Goal: Task Accomplishment & Management: Complete application form

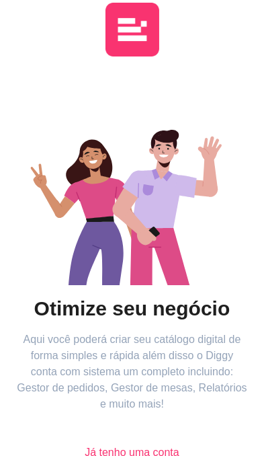
scroll to position [28, 0]
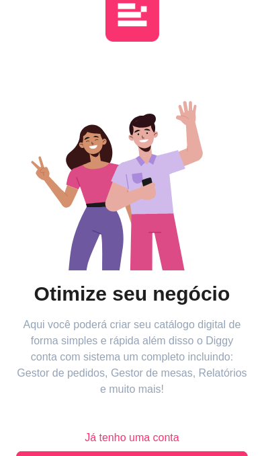
click at [160, 456] on button "Começar" at bounding box center [132, 464] width 232 height 27
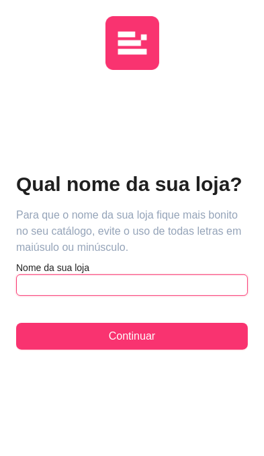
click at [186, 286] on input "text" at bounding box center [132, 286] width 232 height 22
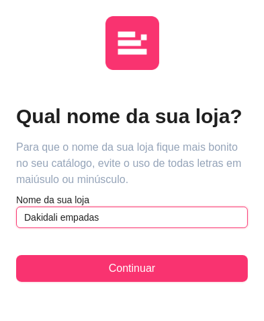
type input "Dakidali empadas"
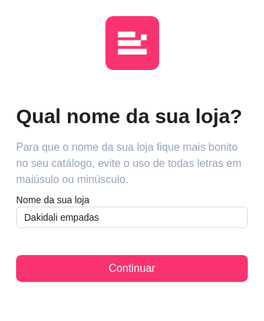
click at [198, 267] on button "Continuar" at bounding box center [132, 268] width 232 height 27
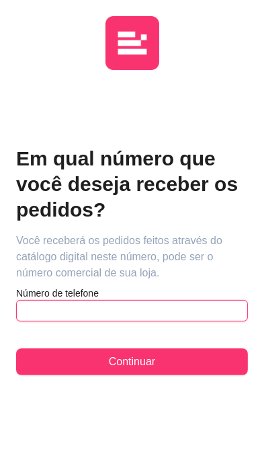
click at [180, 314] on input "text" at bounding box center [132, 311] width 232 height 22
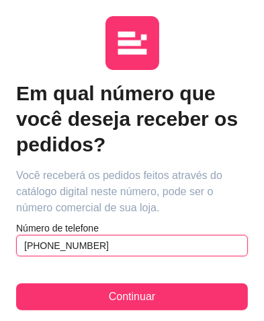
type input "[PHONE_NUMBER]"
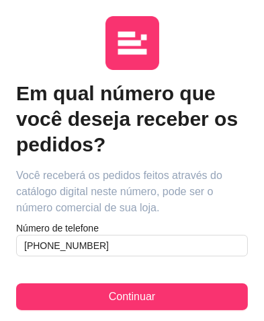
click at [164, 297] on button "Continuar" at bounding box center [132, 296] width 232 height 27
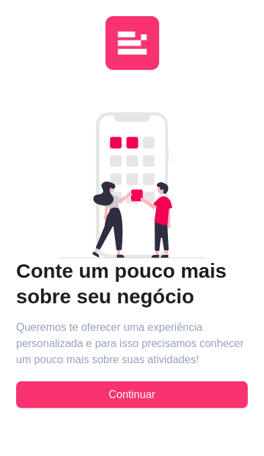
click at [147, 390] on span "Continuar" at bounding box center [132, 395] width 46 height 16
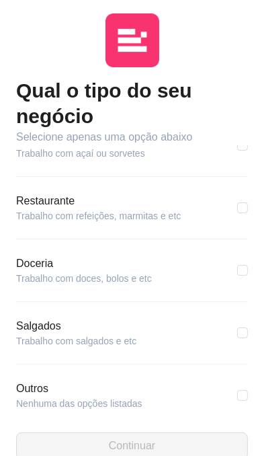
scroll to position [7, 0]
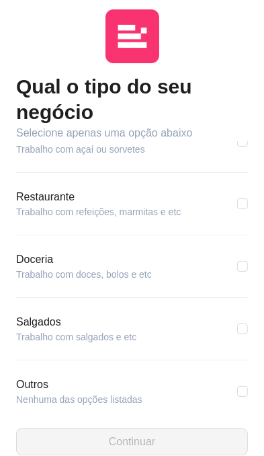
click at [170, 329] on div "Salgados Trabalho com salgados e etc" at bounding box center [132, 329] width 232 height 30
click at [240, 327] on input "checkbox" at bounding box center [243, 329] width 11 height 11
checkbox input "true"
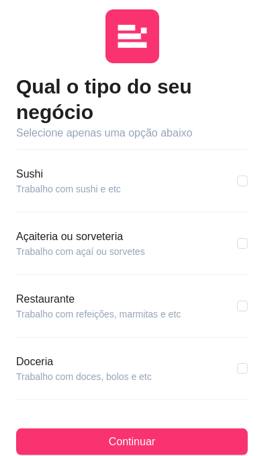
scroll to position [112, 0]
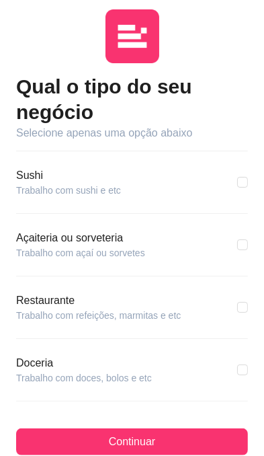
click at [240, 240] on input "checkbox" at bounding box center [243, 245] width 11 height 11
checkbox input "true"
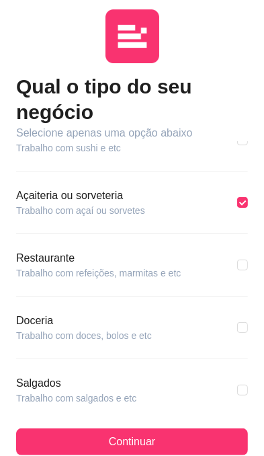
scroll to position [216, 0]
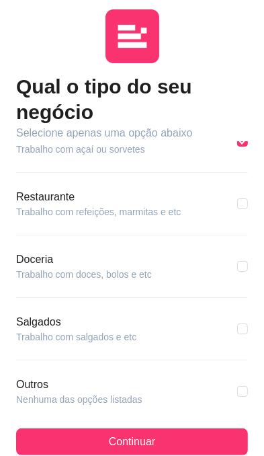
click at [244, 330] on input "checkbox" at bounding box center [243, 329] width 11 height 11
checkbox input "true"
checkbox input "false"
click at [157, 456] on button "Continuar" at bounding box center [132, 442] width 232 height 27
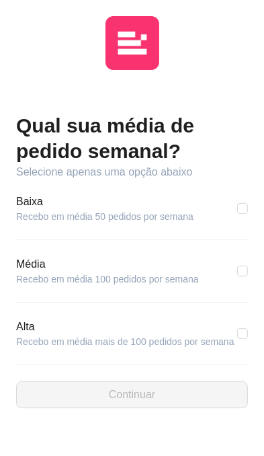
click at [230, 271] on div "Média Recebo em média 100 pedidos por semana" at bounding box center [132, 271] width 232 height 30
click at [242, 213] on input "checkbox" at bounding box center [243, 208] width 11 height 11
checkbox input "true"
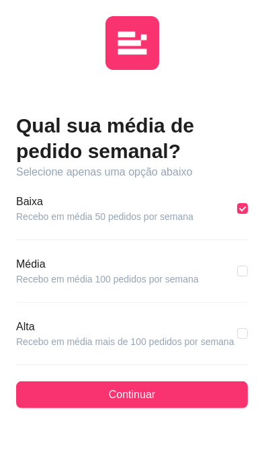
click at [172, 396] on button "Continuar" at bounding box center [132, 395] width 232 height 27
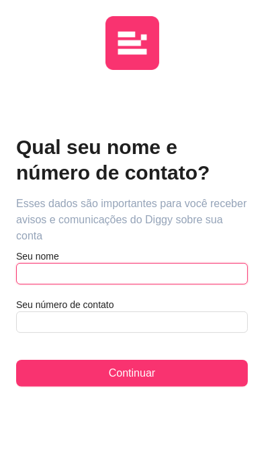
click at [207, 275] on input "text" at bounding box center [132, 274] width 232 height 22
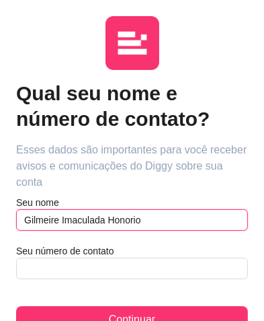
type input "Gilmeire Imaculada Honorio"
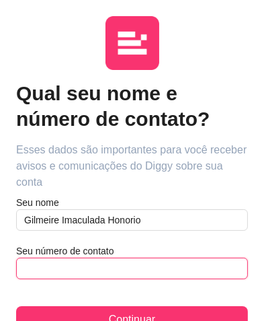
click at [186, 264] on input "text" at bounding box center [132, 269] width 232 height 22
type input "[PHONE_NUMBER]"
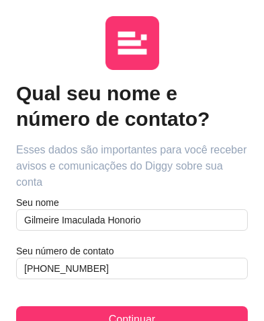
click at [175, 315] on button "Continuar" at bounding box center [132, 319] width 232 height 27
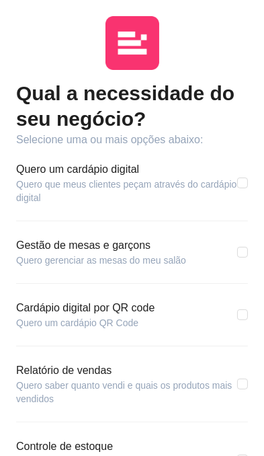
click at [247, 180] on input "checkbox" at bounding box center [243, 183] width 11 height 11
checkbox input "true"
click at [246, 314] on input "checkbox" at bounding box center [243, 315] width 11 height 11
checkbox input "true"
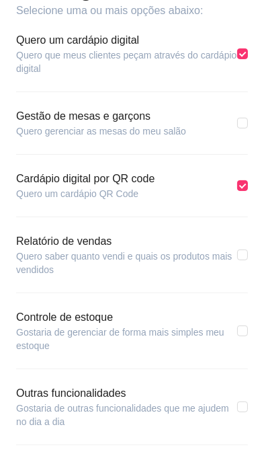
scroll to position [139, 0]
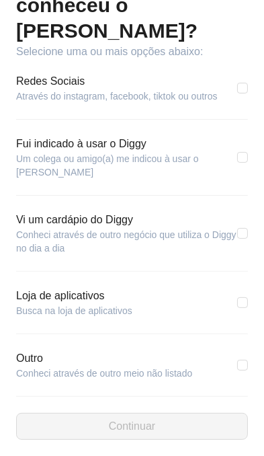
scroll to position [36, 0]
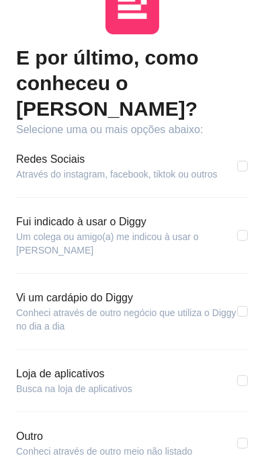
click at [245, 230] on input "checkbox" at bounding box center [243, 235] width 11 height 11
checkbox input "true"
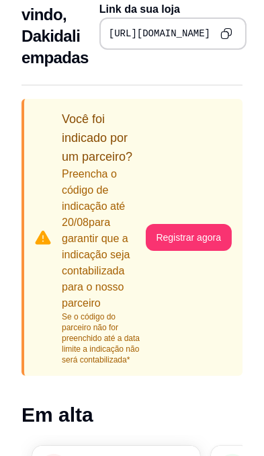
scroll to position [78, 0]
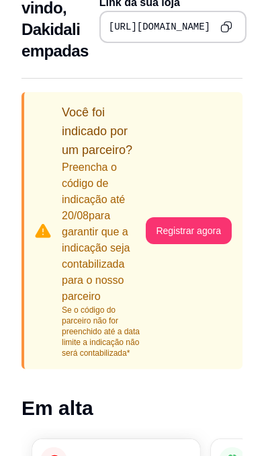
click at [208, 229] on button "Registrar agora" at bounding box center [189, 230] width 87 height 27
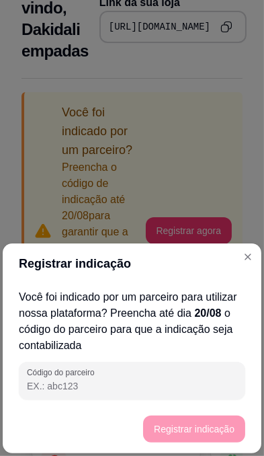
click at [117, 390] on input "Código do parceiro" at bounding box center [132, 385] width 211 height 13
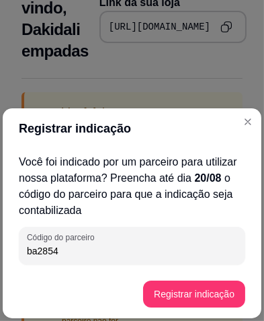
click at [225, 293] on button "Registrar indicação" at bounding box center [194, 294] width 102 height 27
type input "ba2854"
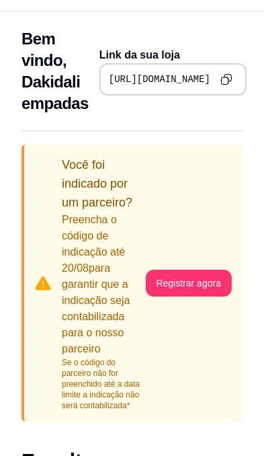
scroll to position [36, 0]
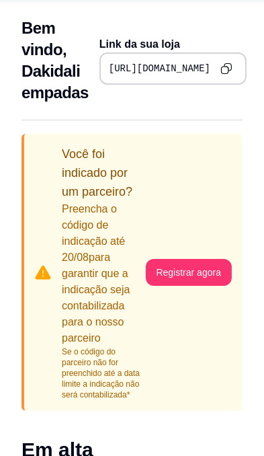
click at [212, 275] on button "Registrar agora" at bounding box center [189, 272] width 87 height 27
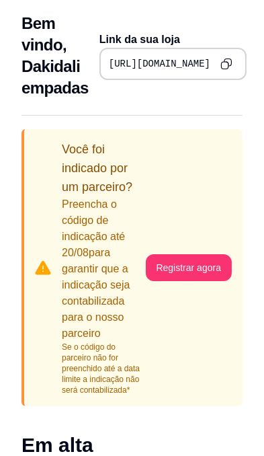
scroll to position [43, 0]
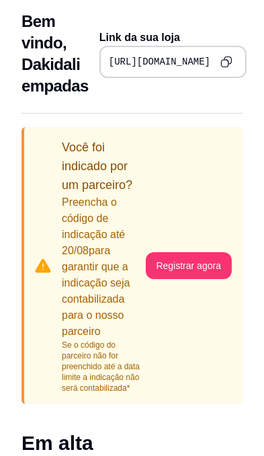
click at [194, 264] on button "Registrar agora" at bounding box center [189, 265] width 87 height 27
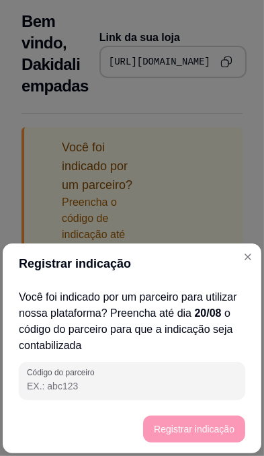
click at [149, 390] on input "Código do parceiro" at bounding box center [132, 385] width 211 height 13
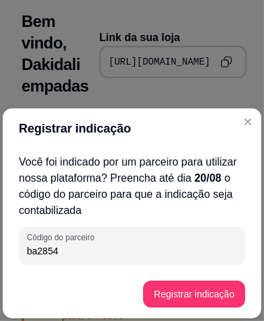
click at [203, 296] on button "Registrar indicação" at bounding box center [194, 294] width 102 height 27
type input "ba2854"
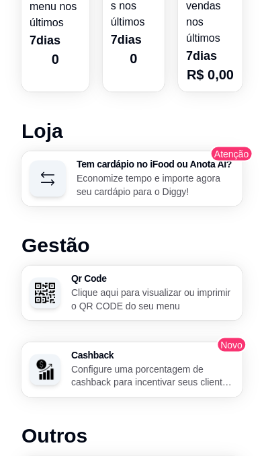
scroll to position [1079, 0]
click at [194, 205] on div "Tem cardápio no iFood ou Anota AI? Economize tempo e importe agora seu cardápio…" at bounding box center [132, 178] width 221 height 55
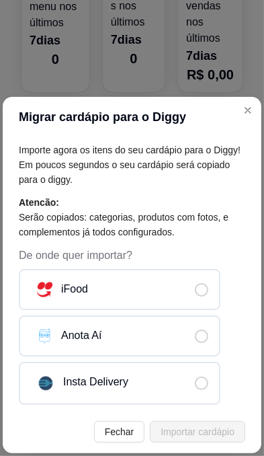
click at [253, 121] on button "Close" at bounding box center [249, 111] width 22 height 22
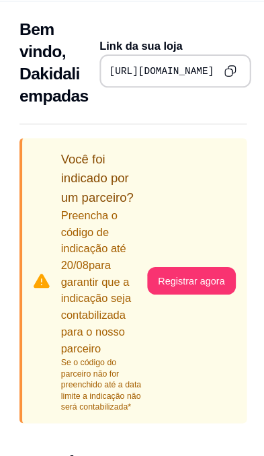
scroll to position [0, 0]
